Goal: Task Accomplishment & Management: Manage account settings

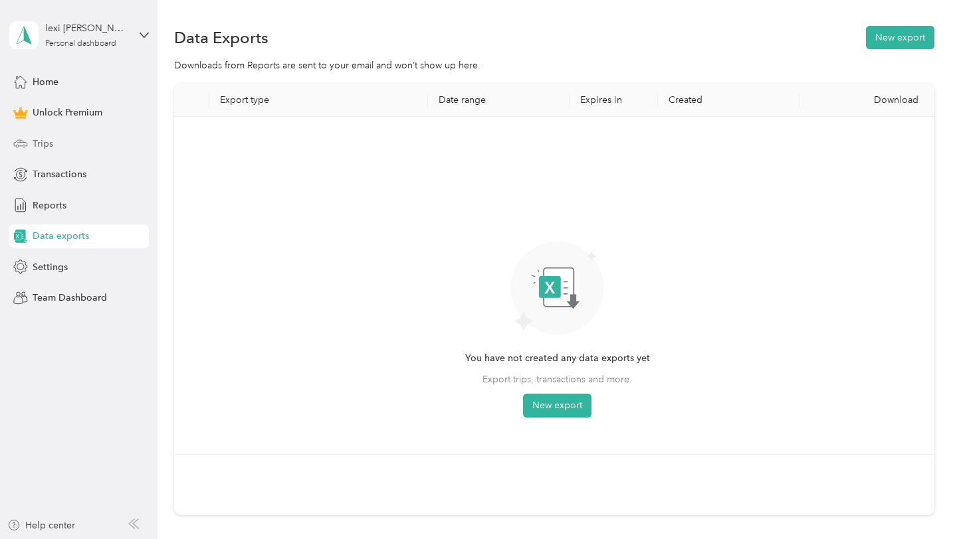
click at [48, 142] on span "Trips" at bounding box center [43, 144] width 21 height 14
click at [21, 138] on icon at bounding box center [20, 143] width 15 height 15
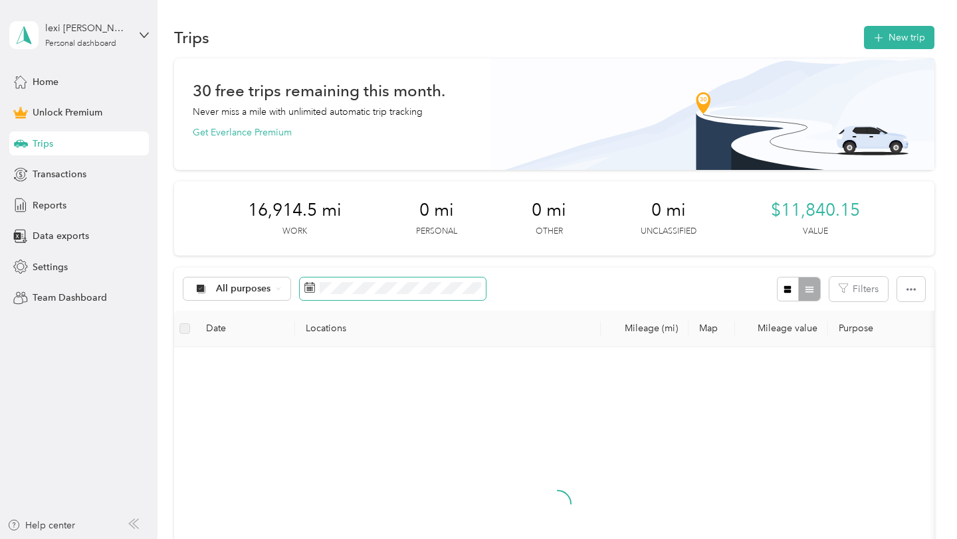
click at [308, 282] on span at bounding box center [393, 289] width 186 height 23
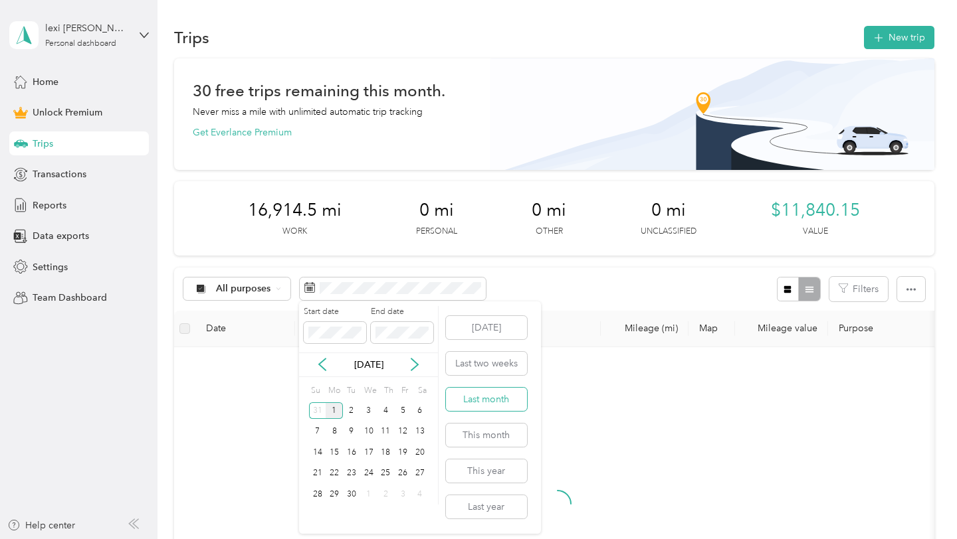
click at [502, 398] on button "Last month" at bounding box center [486, 399] width 81 height 23
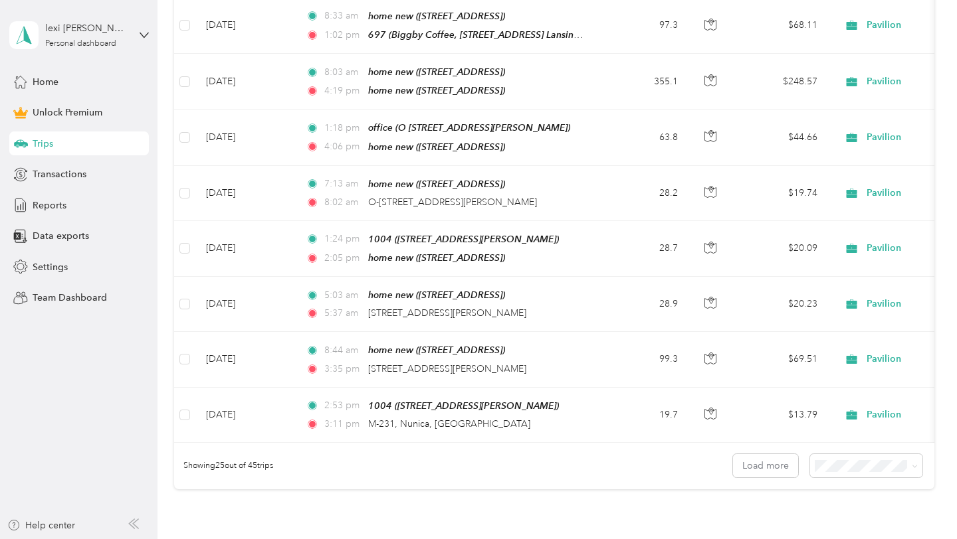
scroll to position [1415, 0]
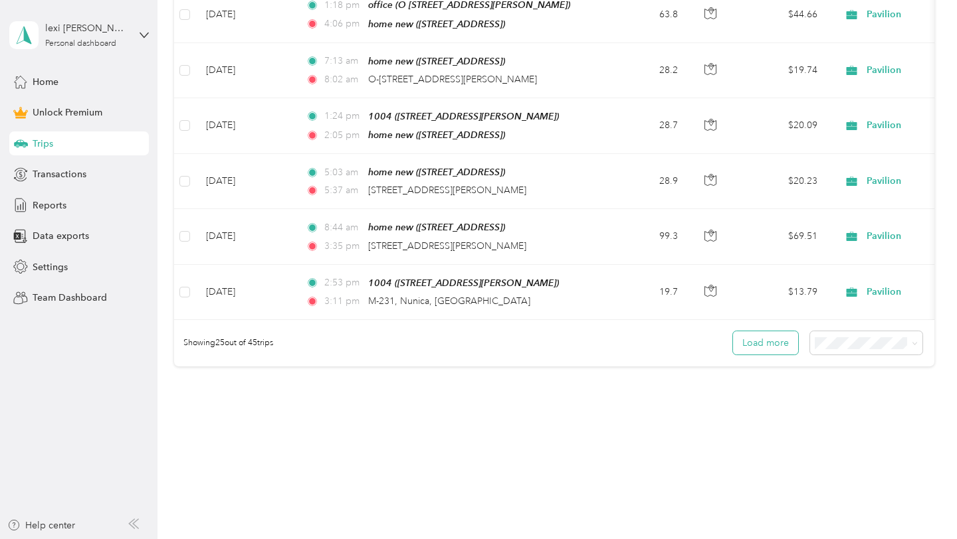
click at [774, 339] on button "Load more" at bounding box center [765, 343] width 65 height 23
click at [775, 335] on button "Load more" at bounding box center [765, 343] width 65 height 23
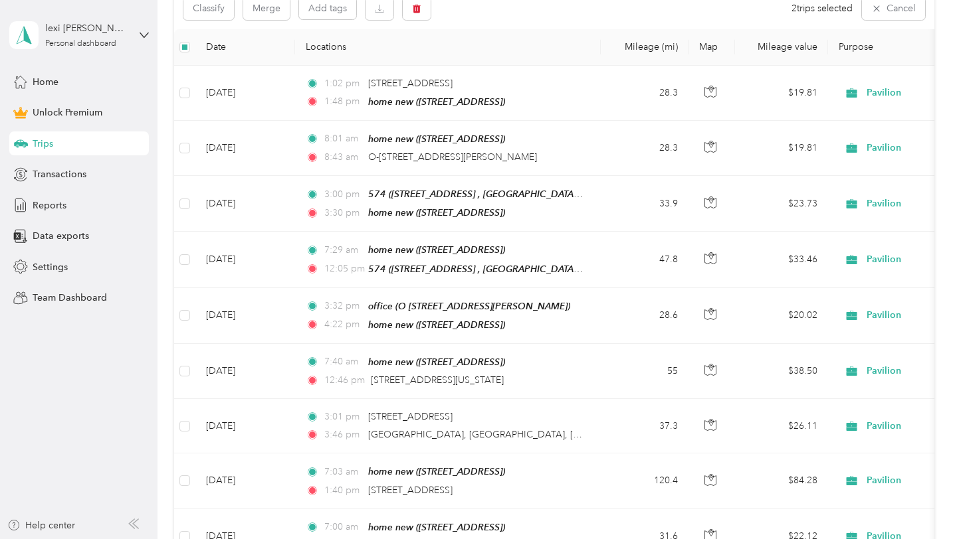
scroll to position [0, 0]
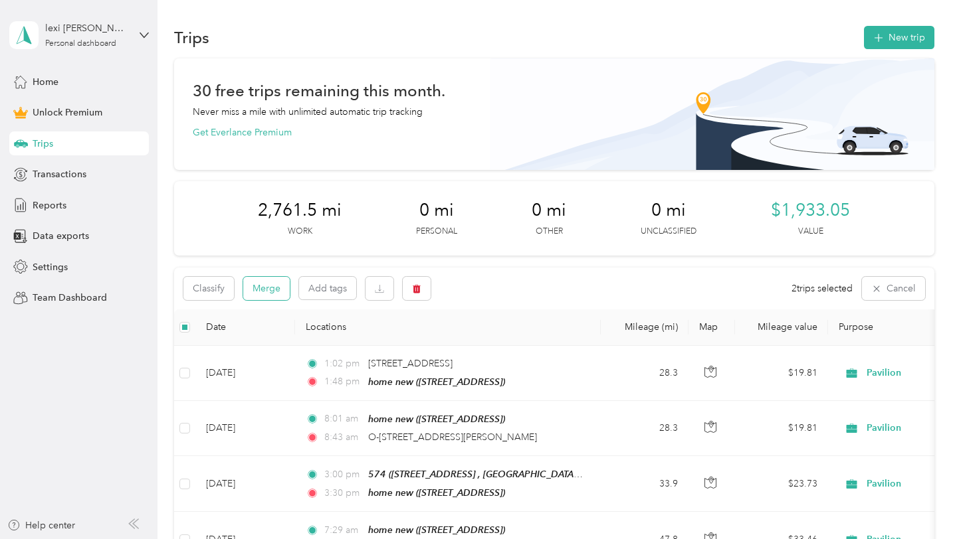
click at [263, 282] on button "Merge" at bounding box center [266, 288] width 47 height 23
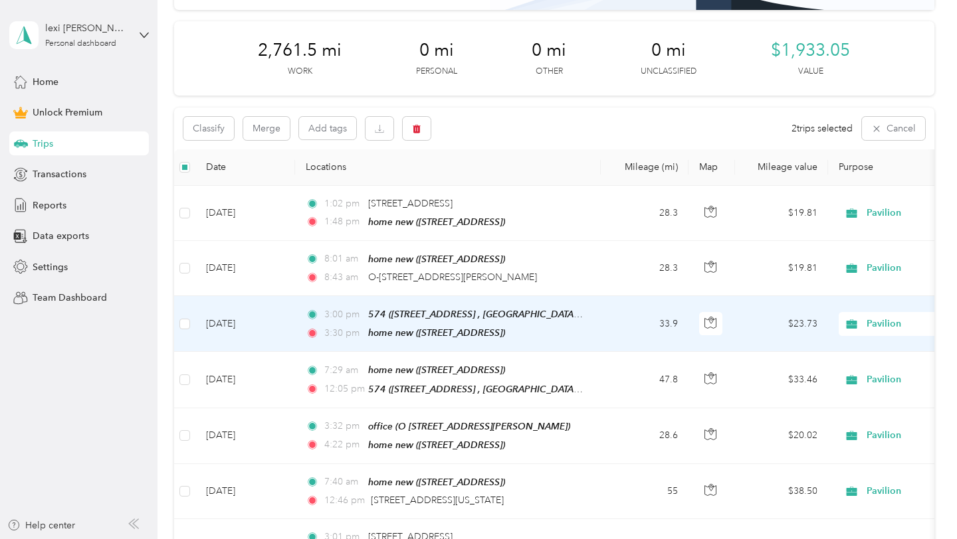
scroll to position [145, 0]
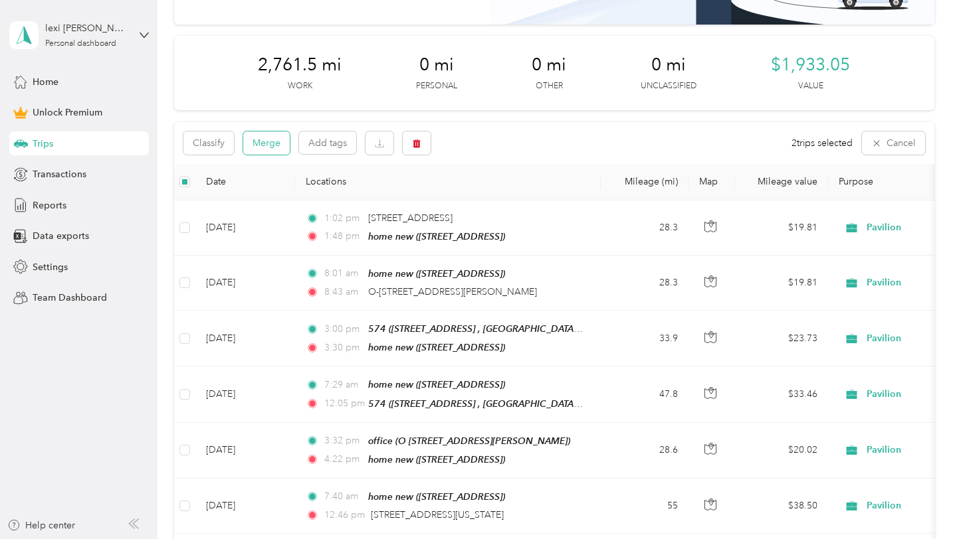
click at [266, 145] on button "Merge" at bounding box center [266, 143] width 47 height 23
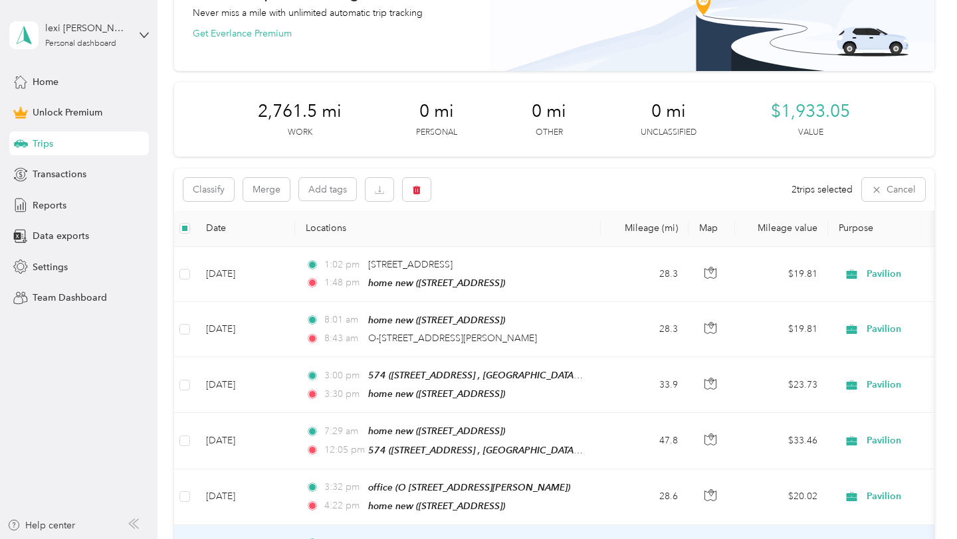
scroll to position [96, 0]
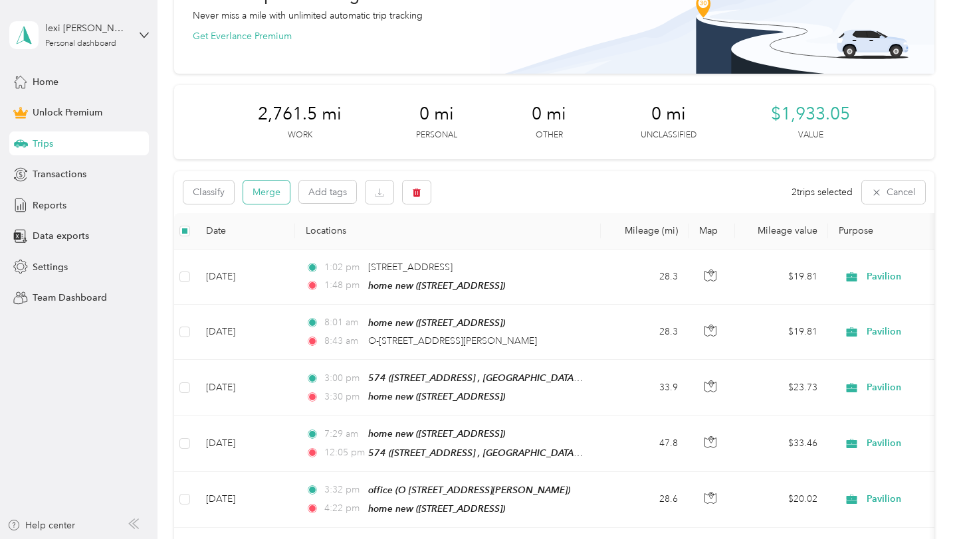
click at [274, 197] on button "Merge" at bounding box center [266, 192] width 47 height 23
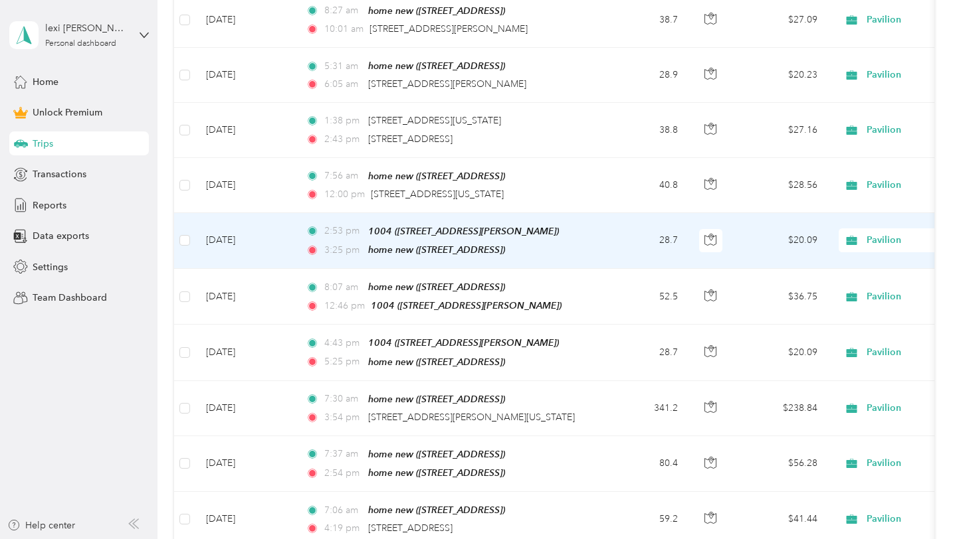
scroll to position [2175, 0]
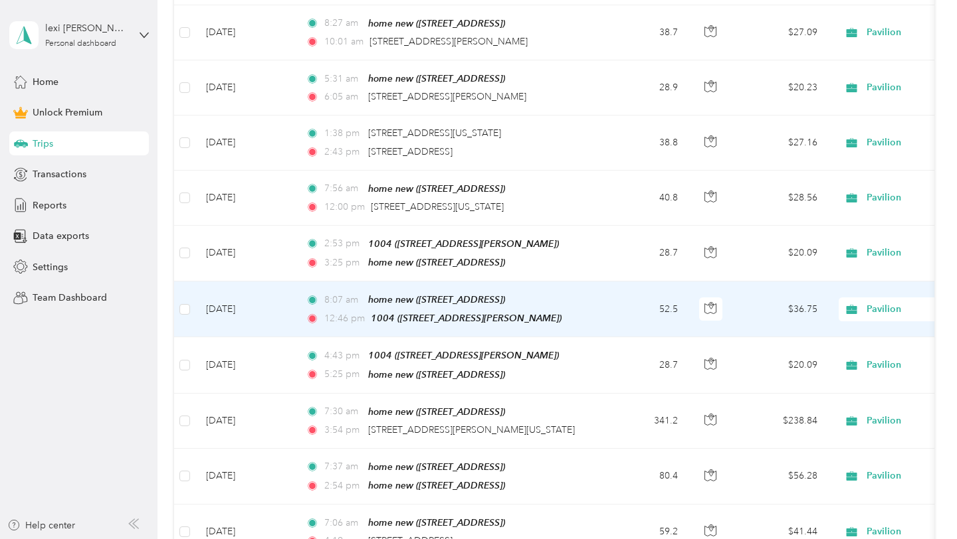
click at [177, 288] on td at bounding box center [184, 310] width 21 height 56
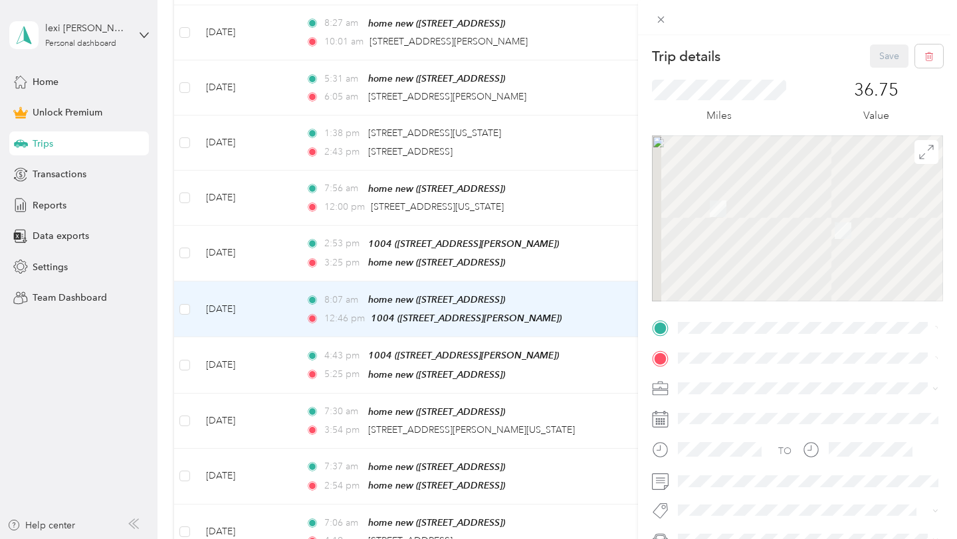
click at [182, 233] on div "Trip details Save This trip cannot be edited because it is either under review,…" at bounding box center [478, 269] width 957 height 539
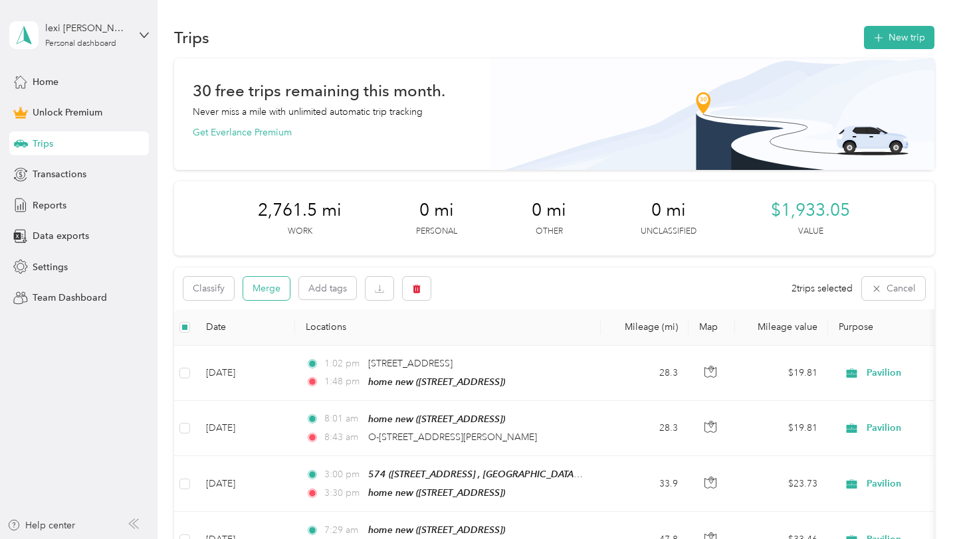
click at [262, 291] on button "Merge" at bounding box center [266, 288] width 47 height 23
click at [257, 296] on button "Merge" at bounding box center [266, 288] width 47 height 23
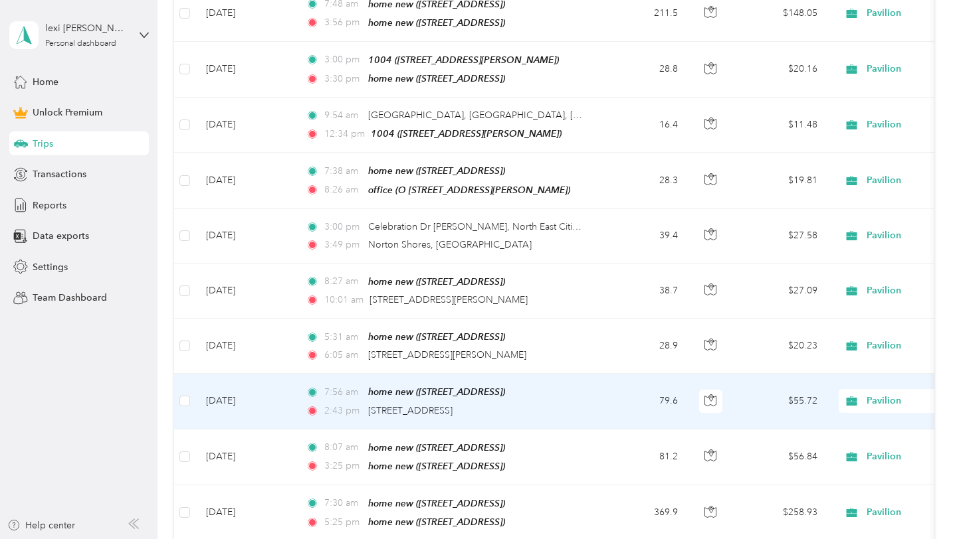
scroll to position [1895, 0]
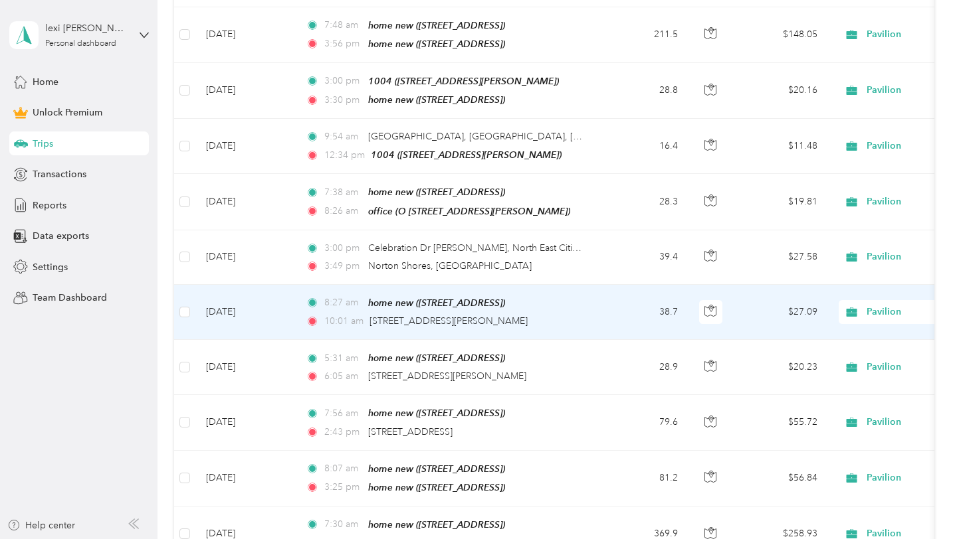
click at [187, 289] on td at bounding box center [184, 312] width 21 height 55
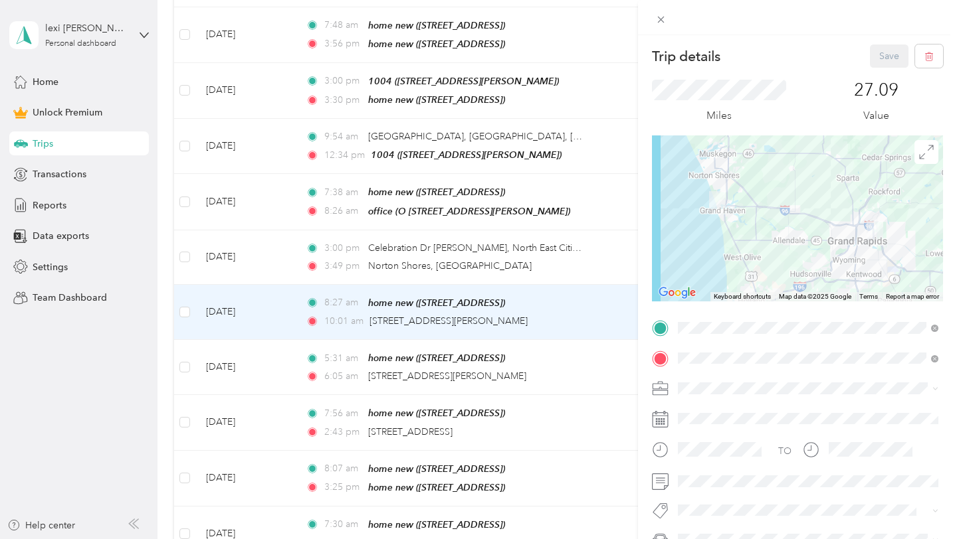
click at [181, 298] on div "Trip details Save This trip cannot be edited because it is either under review,…" at bounding box center [478, 269] width 957 height 539
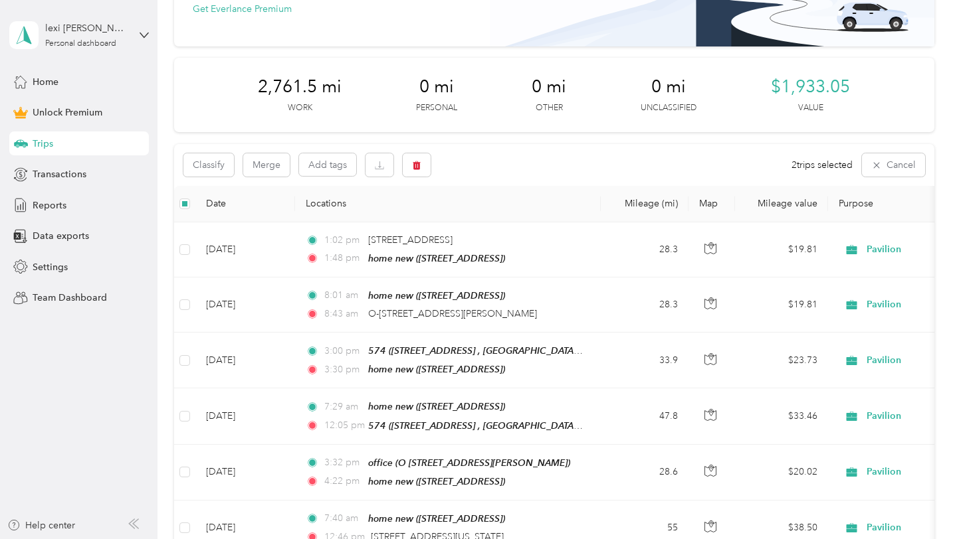
scroll to position [112, 0]
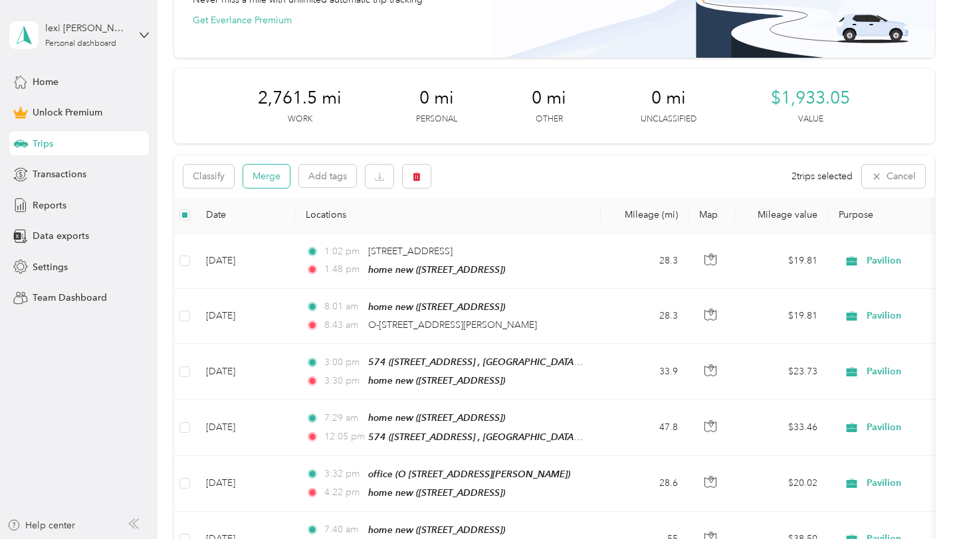
click at [264, 173] on button "Merge" at bounding box center [266, 176] width 47 height 23
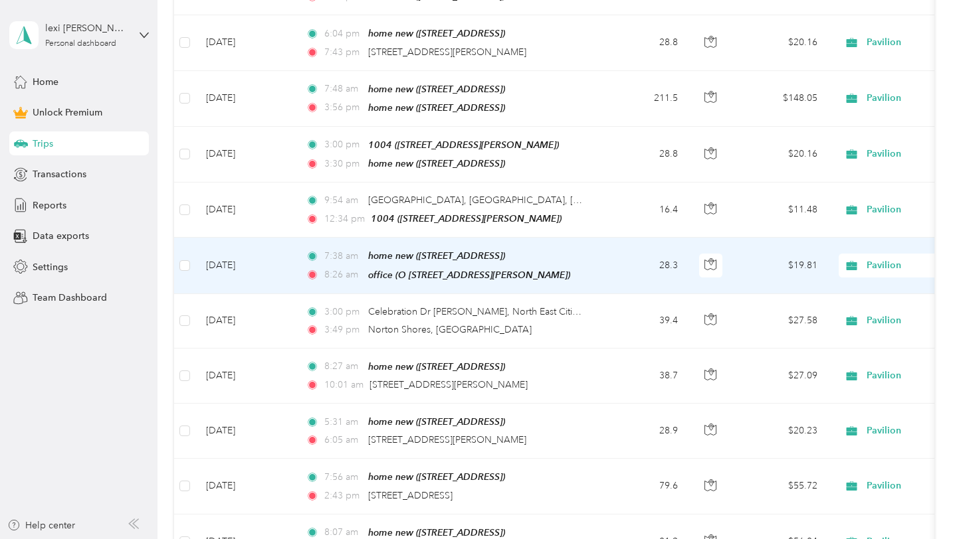
scroll to position [1830, 0]
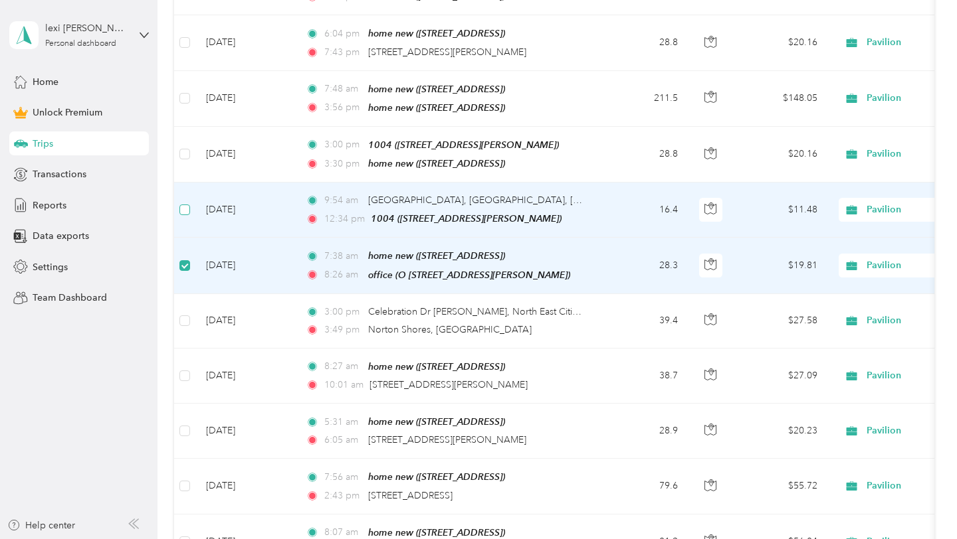
click at [185, 203] on label at bounding box center [184, 210] width 11 height 15
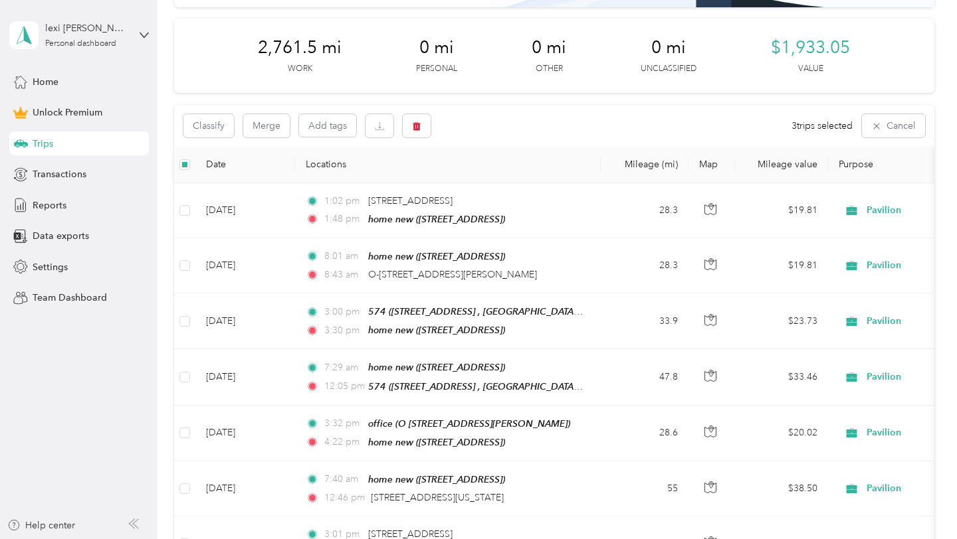
scroll to position [70, 0]
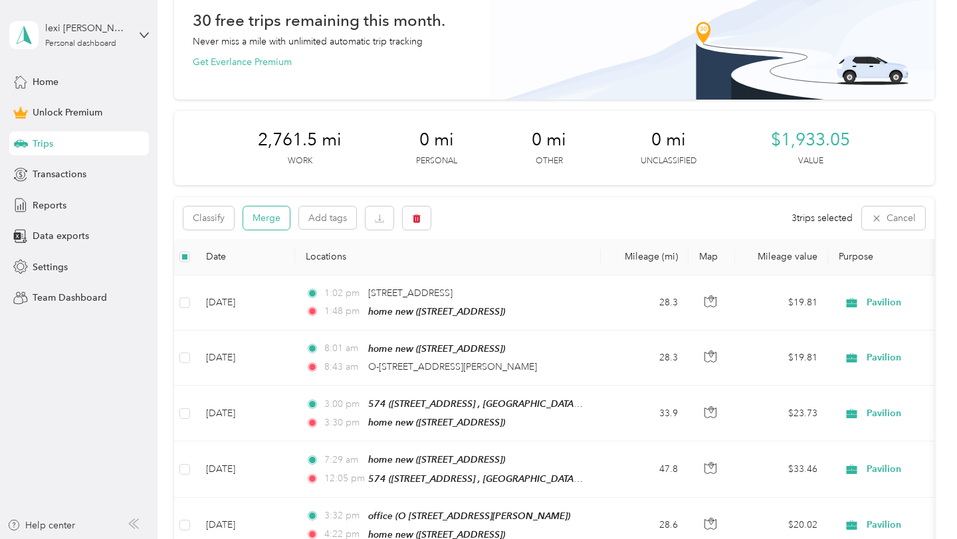
click at [266, 215] on button "Merge" at bounding box center [266, 218] width 47 height 23
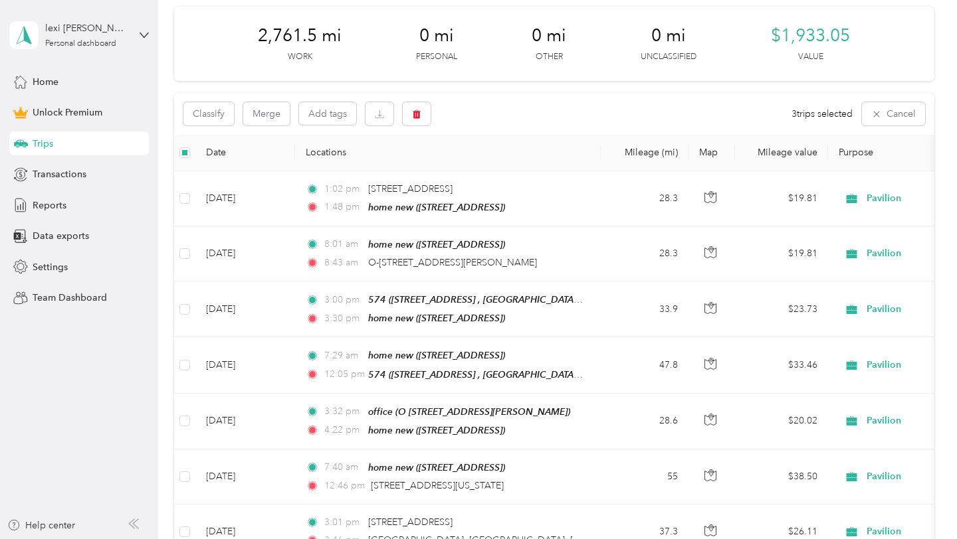
scroll to position [0, 0]
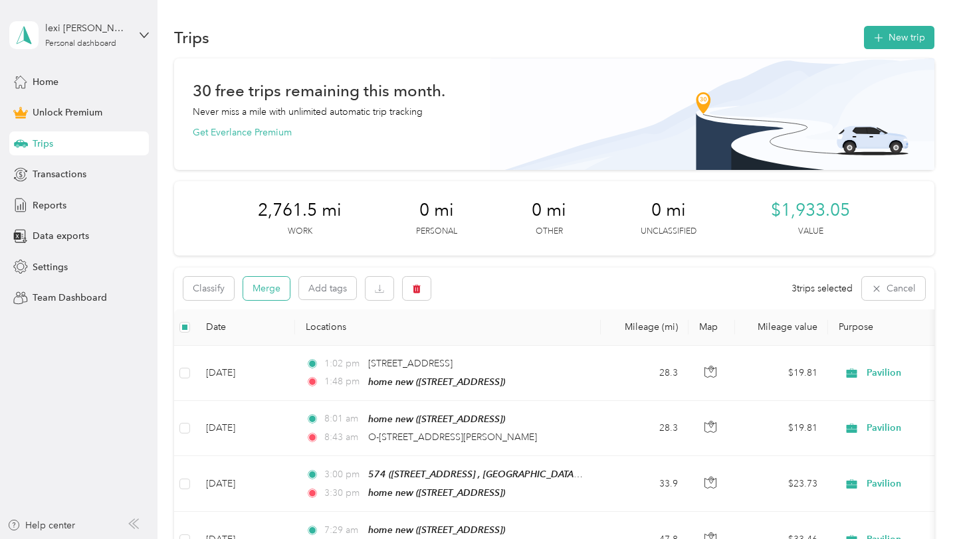
click at [268, 277] on button "Merge" at bounding box center [266, 288] width 47 height 23
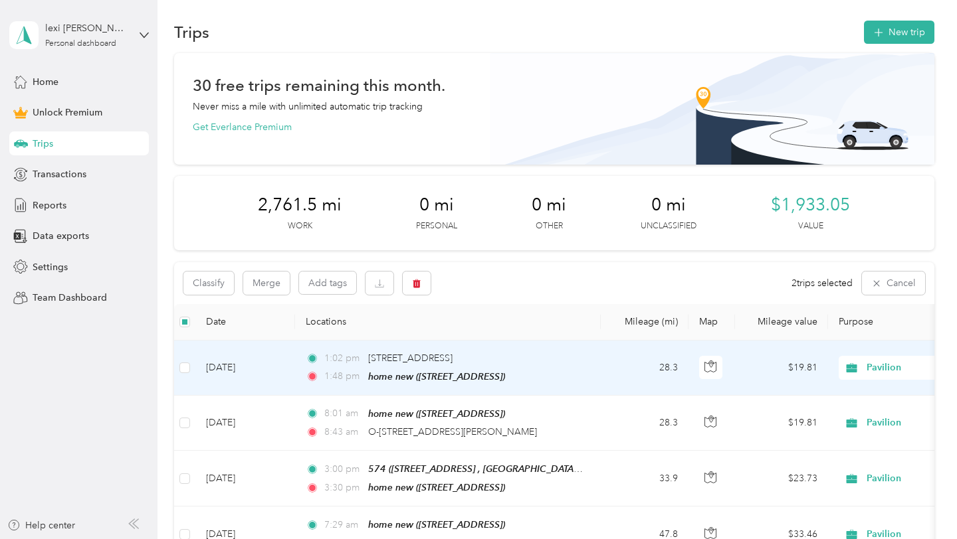
scroll to position [1, 0]
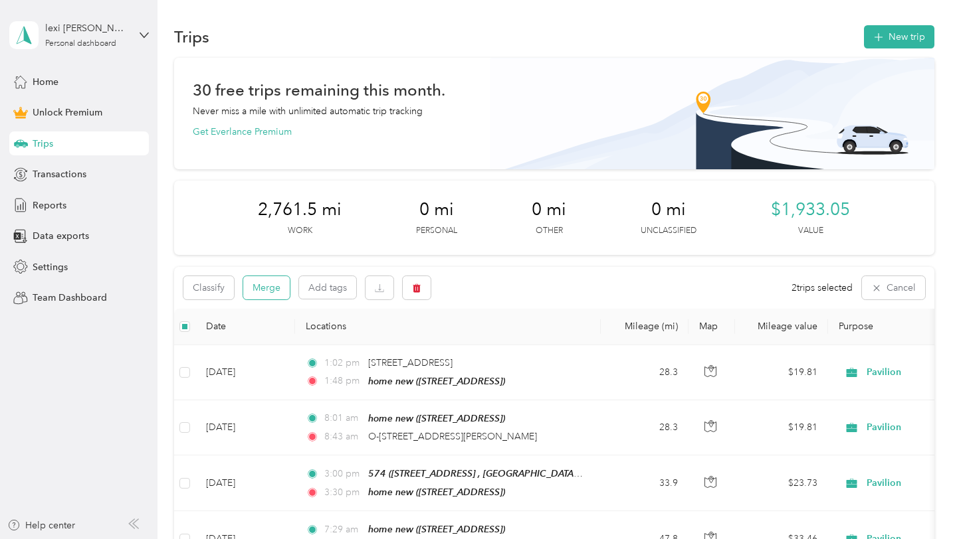
click at [265, 282] on button "Merge" at bounding box center [266, 287] width 47 height 23
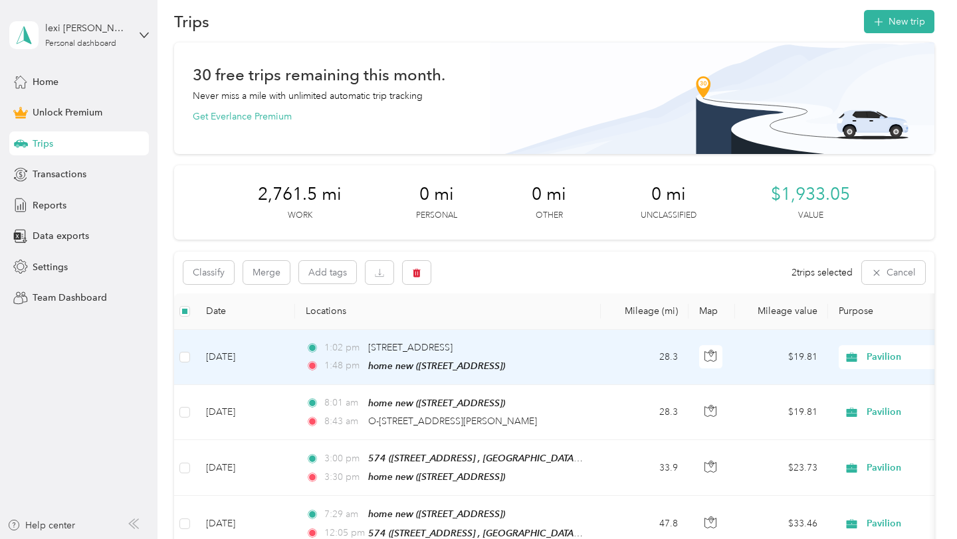
scroll to position [17, 0]
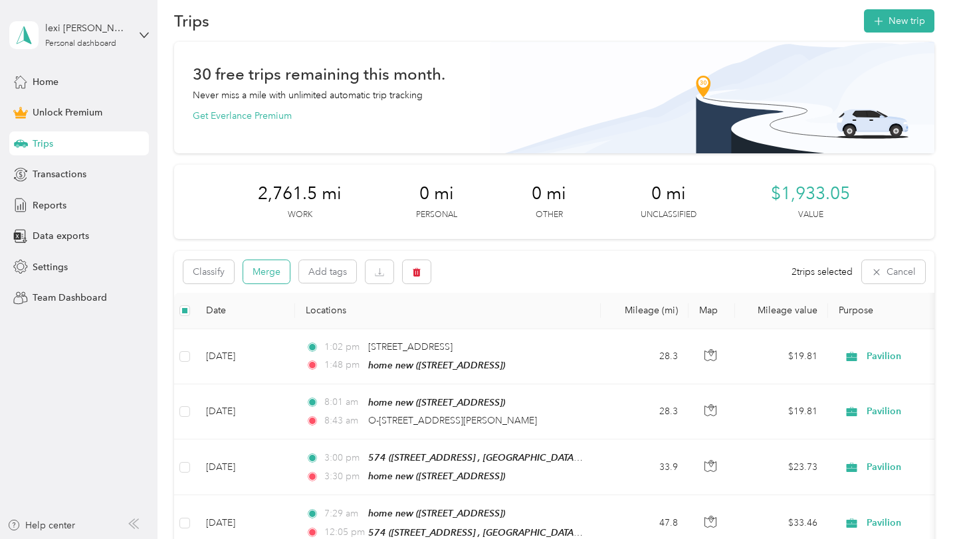
click at [262, 267] on button "Merge" at bounding box center [266, 271] width 47 height 23
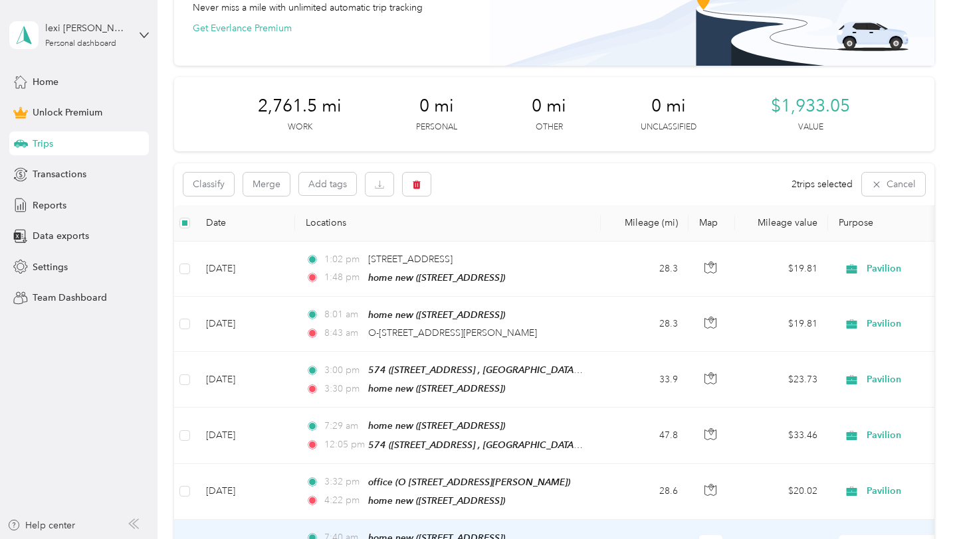
scroll to position [39, 0]
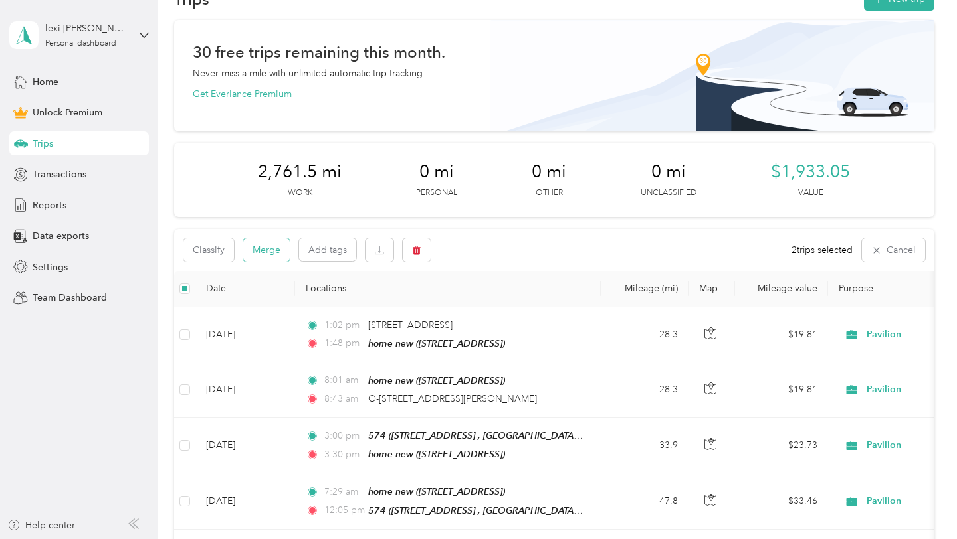
click at [269, 251] on button "Merge" at bounding box center [266, 250] width 47 height 23
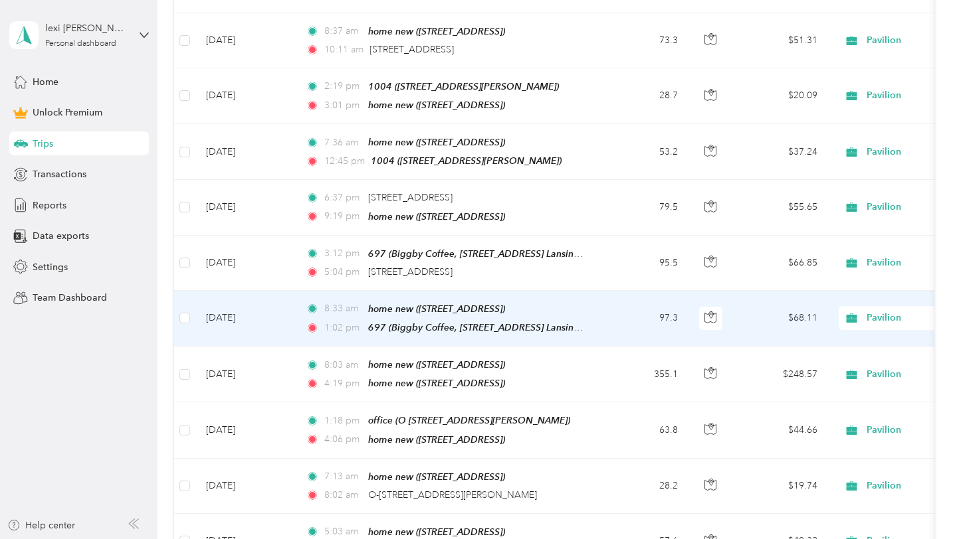
scroll to position [1005, 0]
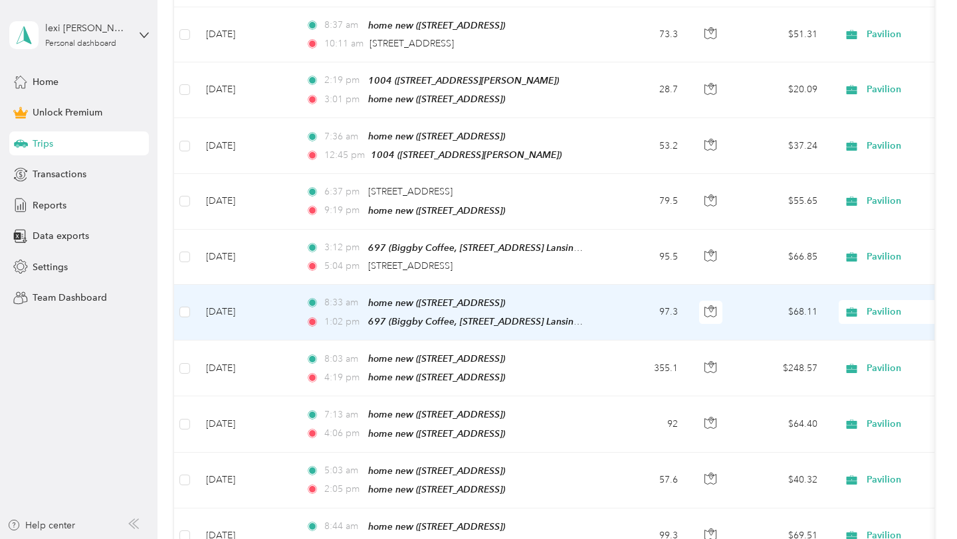
click at [190, 306] on td at bounding box center [184, 313] width 21 height 56
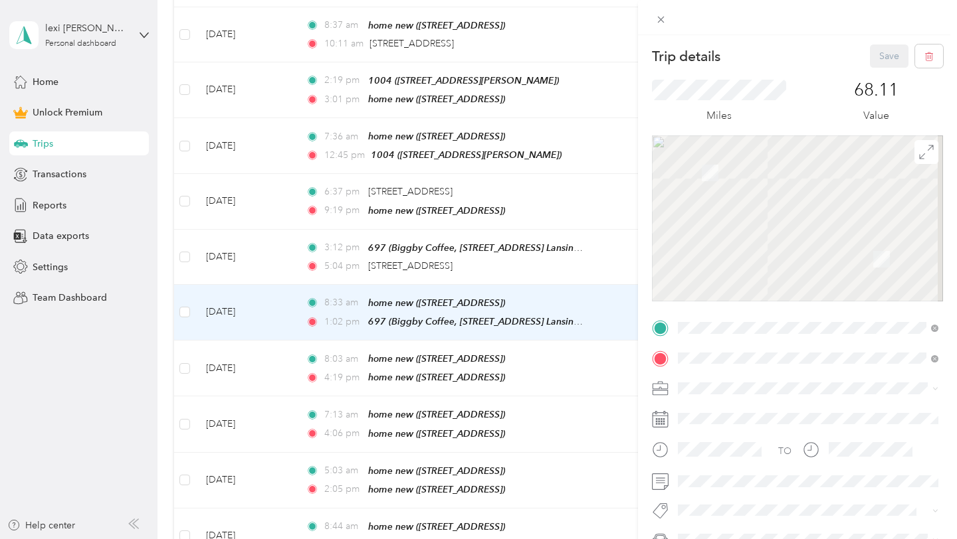
click at [185, 252] on div "Trip details Save This trip cannot be edited because it is either under review,…" at bounding box center [478, 269] width 957 height 539
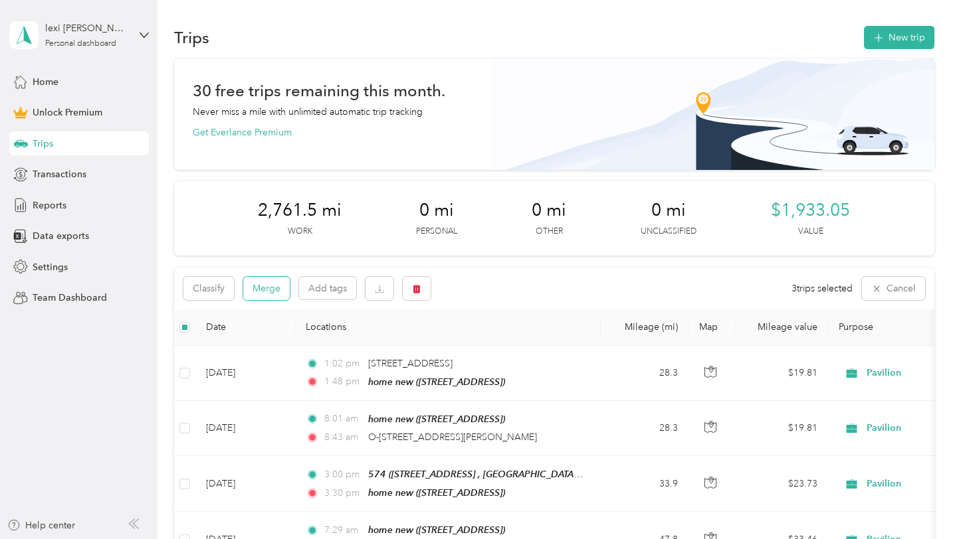
click at [264, 289] on button "Merge" at bounding box center [266, 288] width 47 height 23
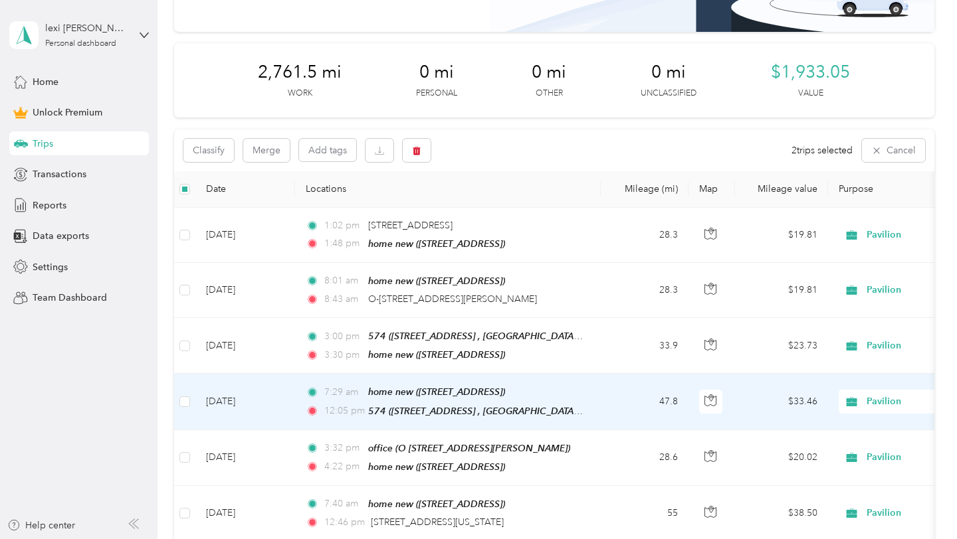
scroll to position [136, 0]
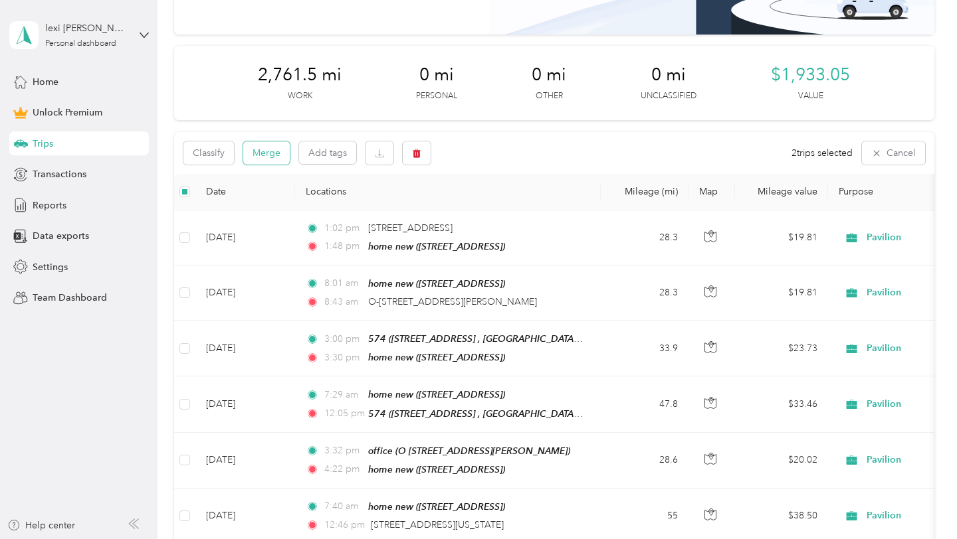
click at [256, 155] on button "Merge" at bounding box center [266, 153] width 47 height 23
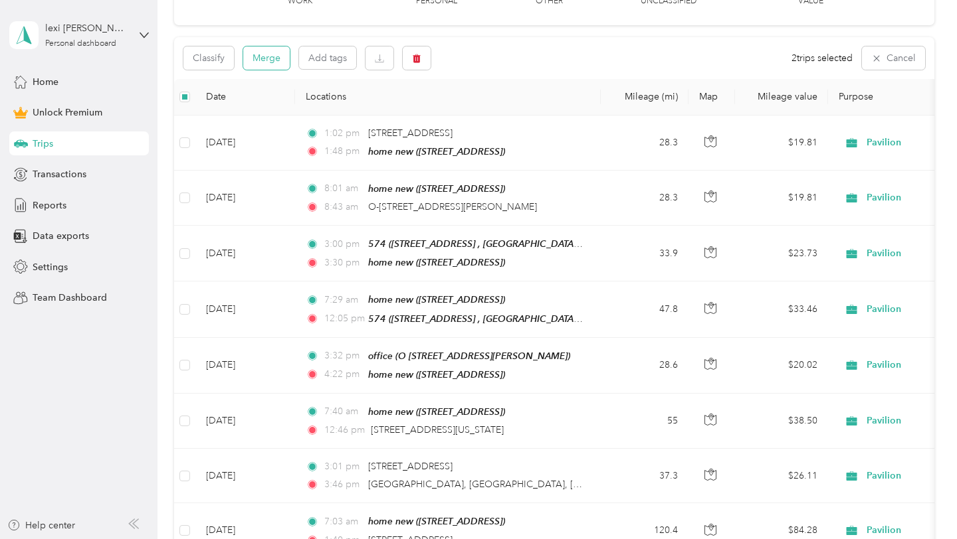
scroll to position [224, 0]
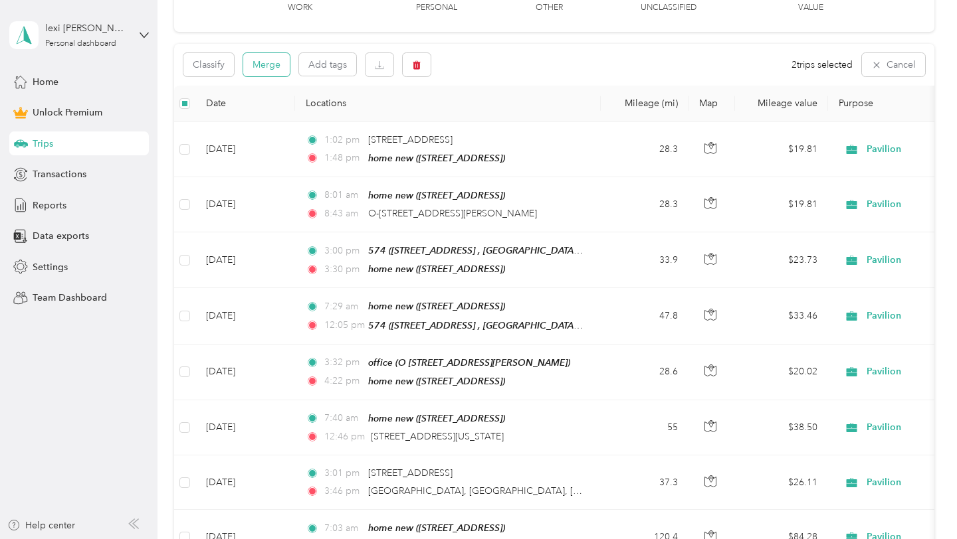
click at [270, 57] on button "Merge" at bounding box center [266, 64] width 47 height 23
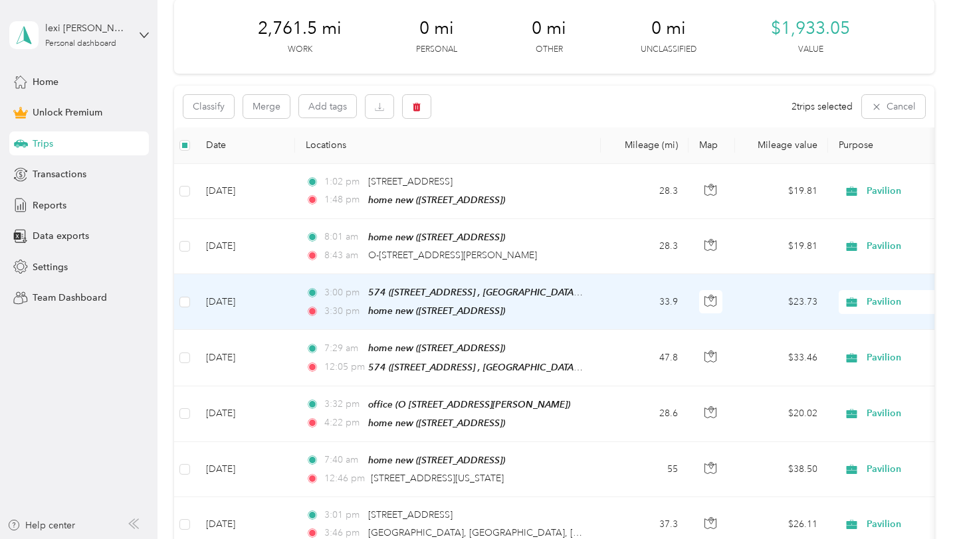
scroll to position [183, 0]
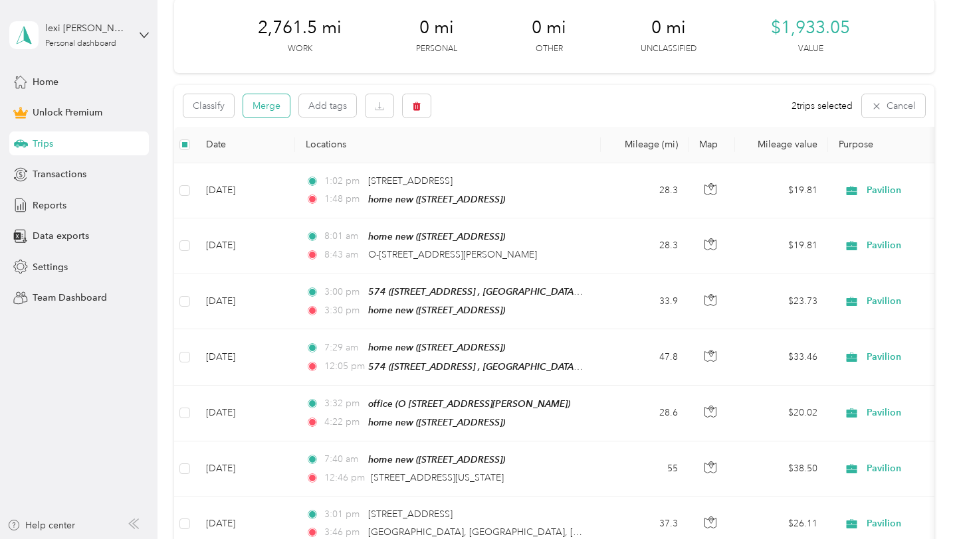
click at [274, 106] on button "Merge" at bounding box center [266, 105] width 47 height 23
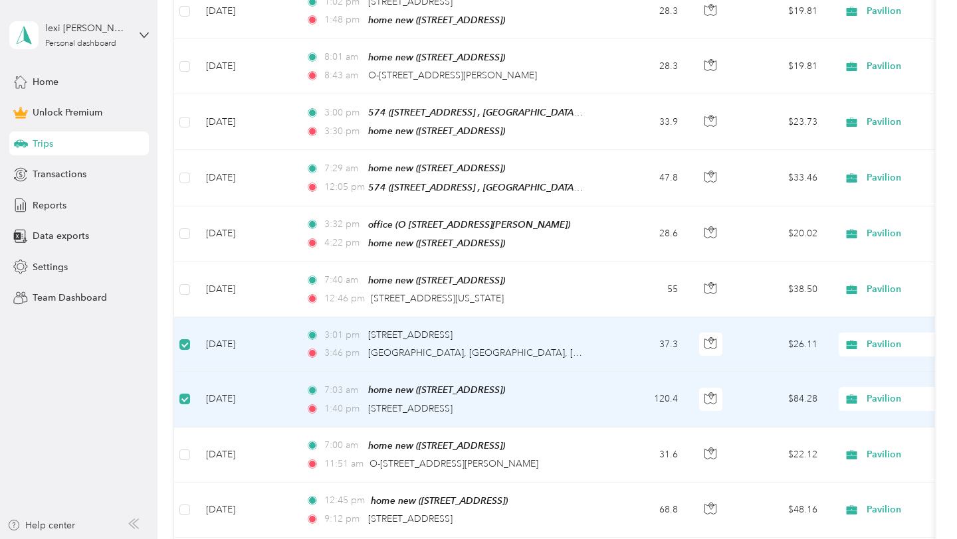
scroll to position [274, 0]
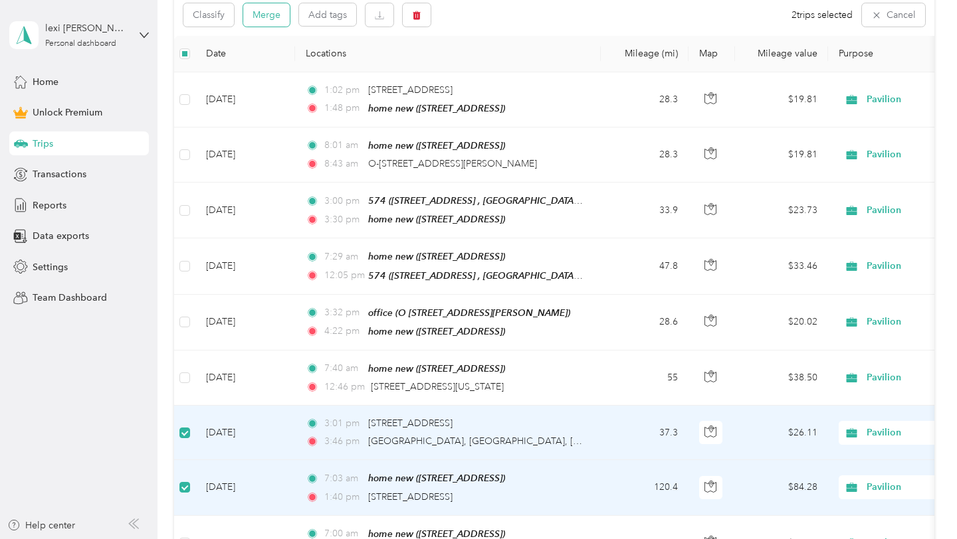
click at [267, 12] on button "Merge" at bounding box center [266, 14] width 47 height 23
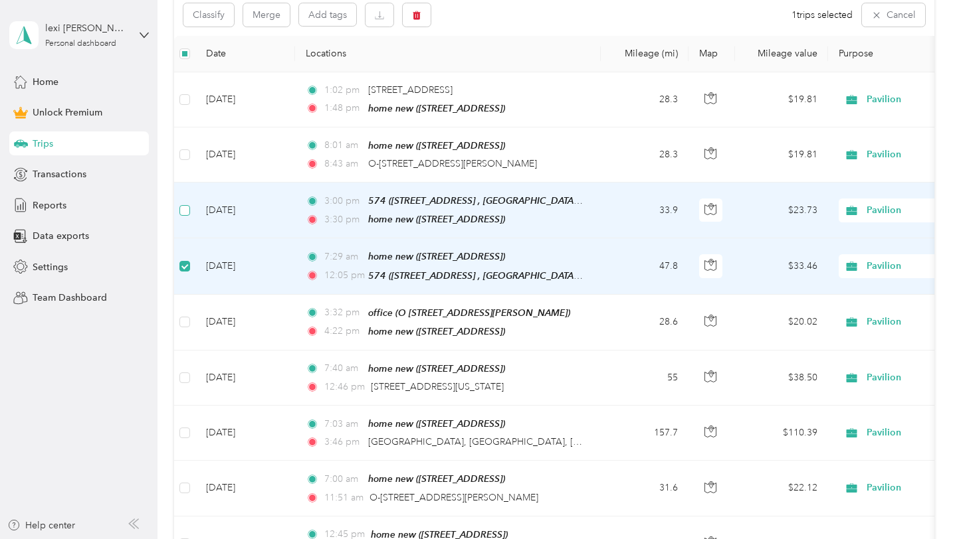
click at [186, 215] on label at bounding box center [184, 210] width 11 height 15
click at [276, 15] on button "Merge" at bounding box center [266, 14] width 47 height 23
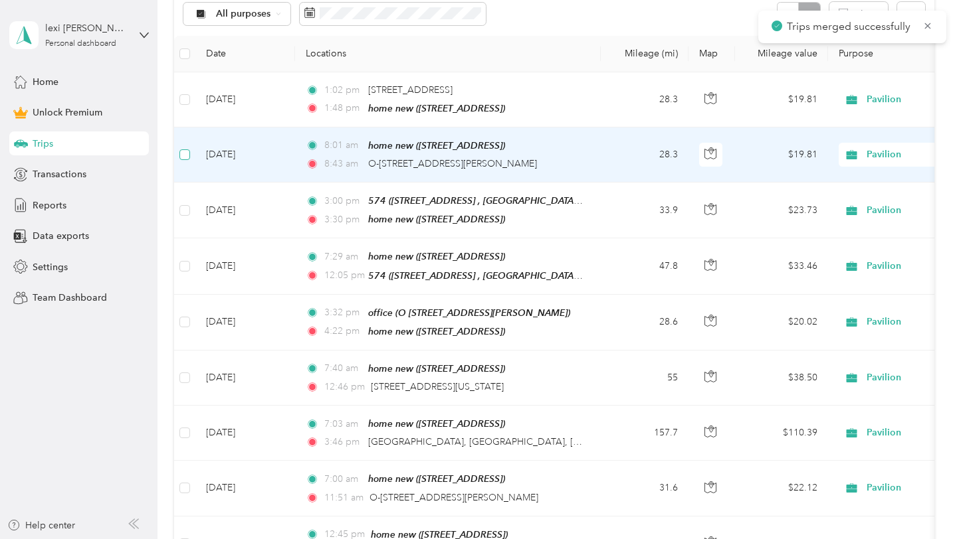
click at [185, 147] on label at bounding box center [184, 154] width 11 height 15
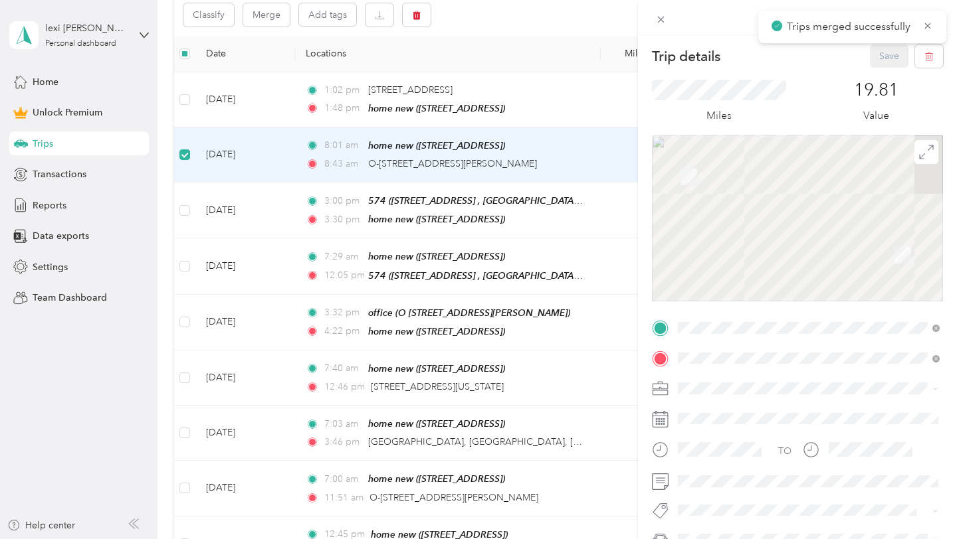
click at [186, 101] on div "Trip details Save This trip cannot be edited because it is either under review,…" at bounding box center [478, 269] width 957 height 539
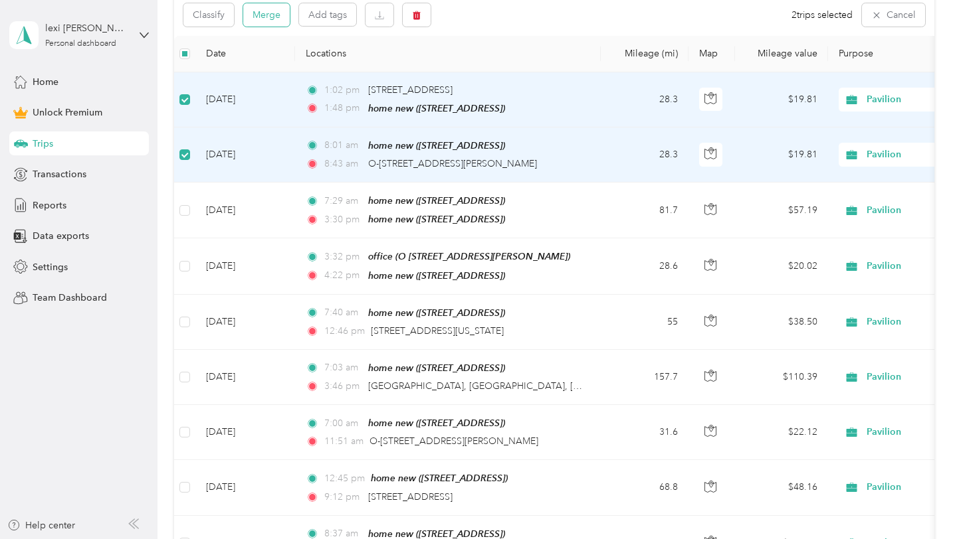
click at [263, 14] on button "Merge" at bounding box center [266, 14] width 47 height 23
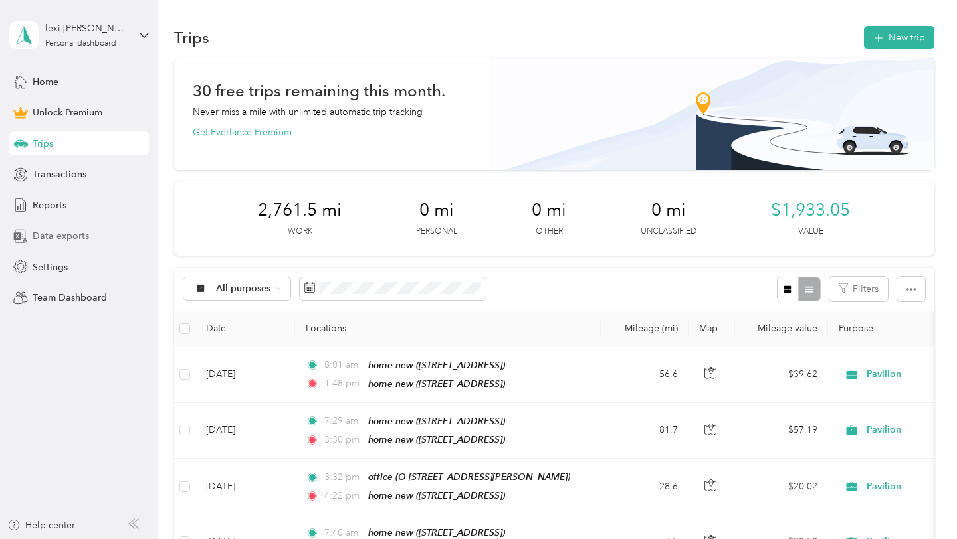
click at [51, 236] on span "Data exports" at bounding box center [61, 236] width 56 height 14
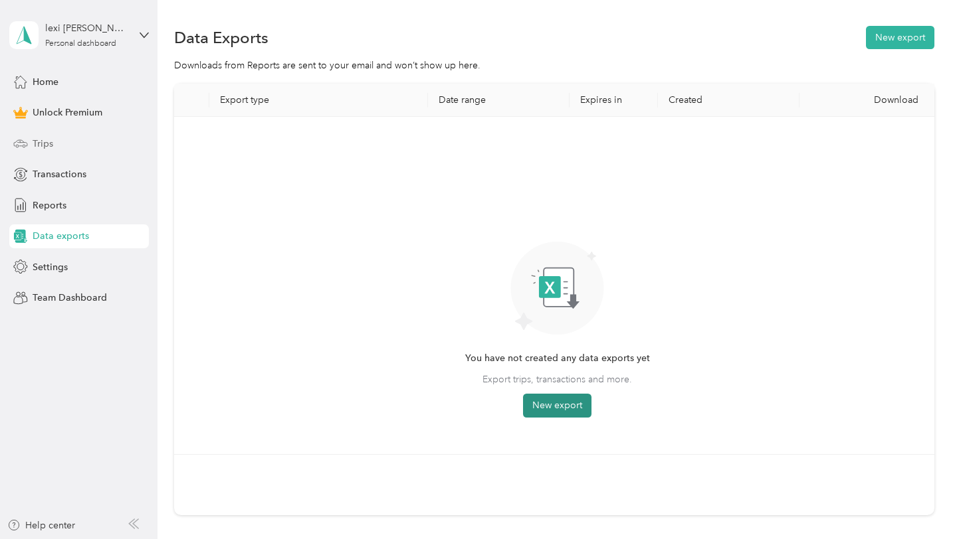
click at [579, 405] on button "New export" at bounding box center [557, 406] width 68 height 24
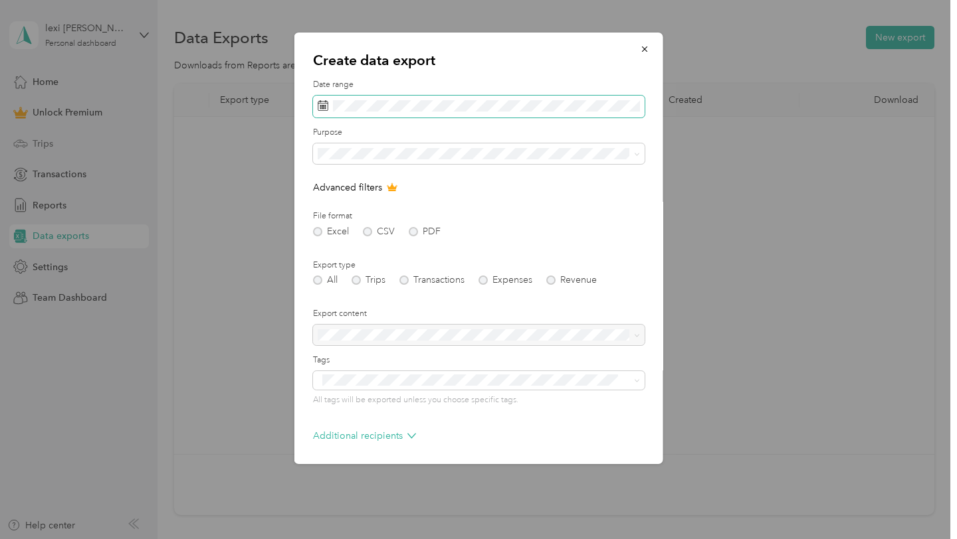
click at [328, 110] on icon at bounding box center [323, 105] width 10 height 9
click at [324, 104] on icon at bounding box center [323, 105] width 11 height 11
click at [351, 113] on span at bounding box center [479, 107] width 332 height 23
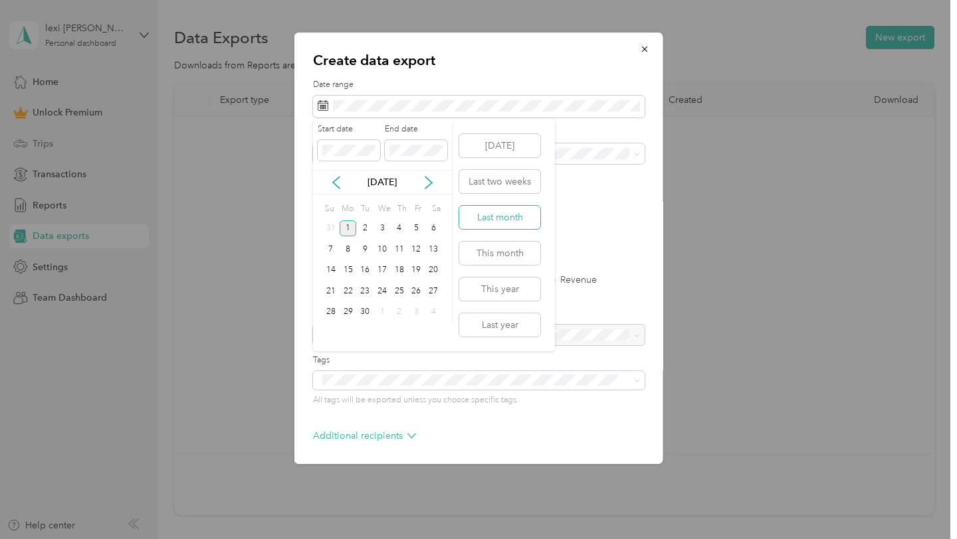
click at [514, 225] on button "Last month" at bounding box center [499, 217] width 81 height 23
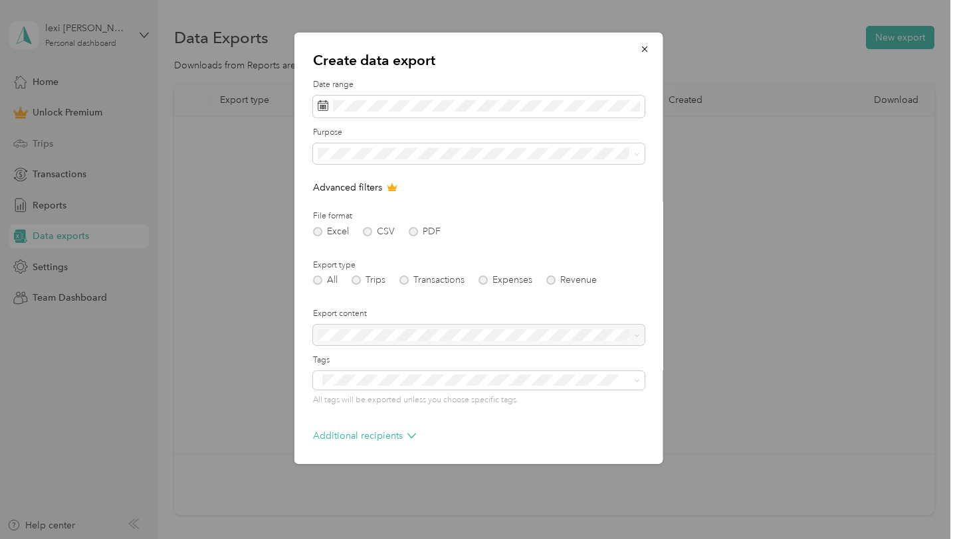
scroll to position [51, 0]
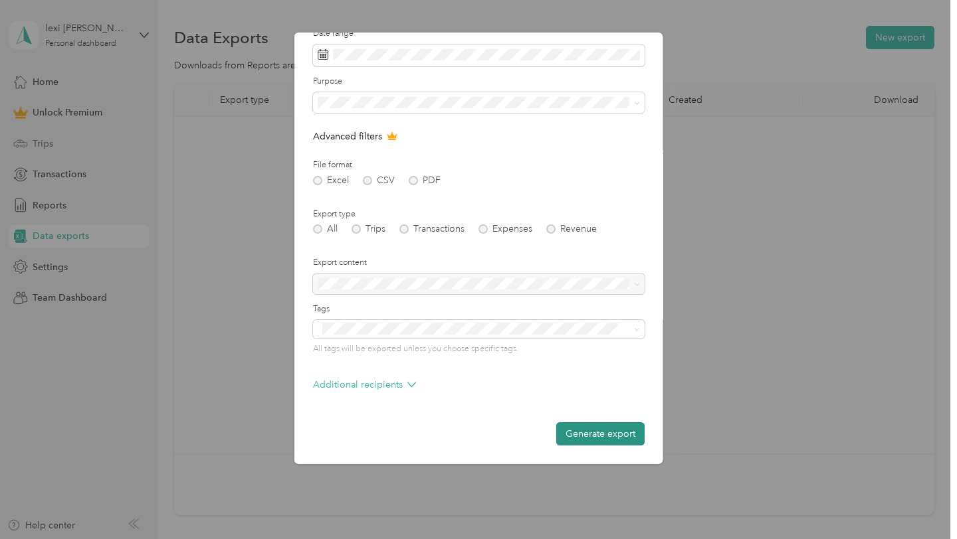
click at [581, 434] on button "Generate export" at bounding box center [600, 434] width 88 height 23
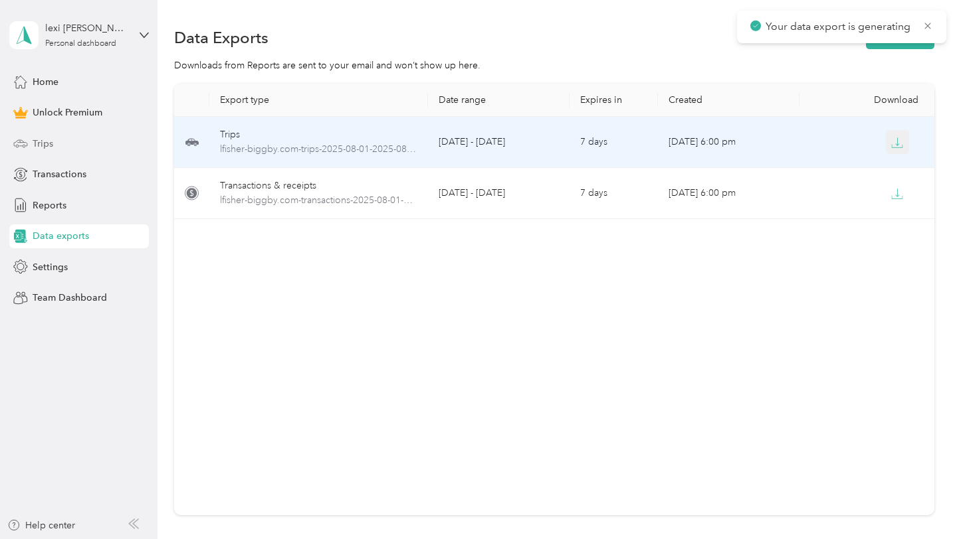
click at [900, 145] on icon "button" at bounding box center [897, 143] width 12 height 12
